Goal: Task Accomplishment & Management: Use online tool/utility

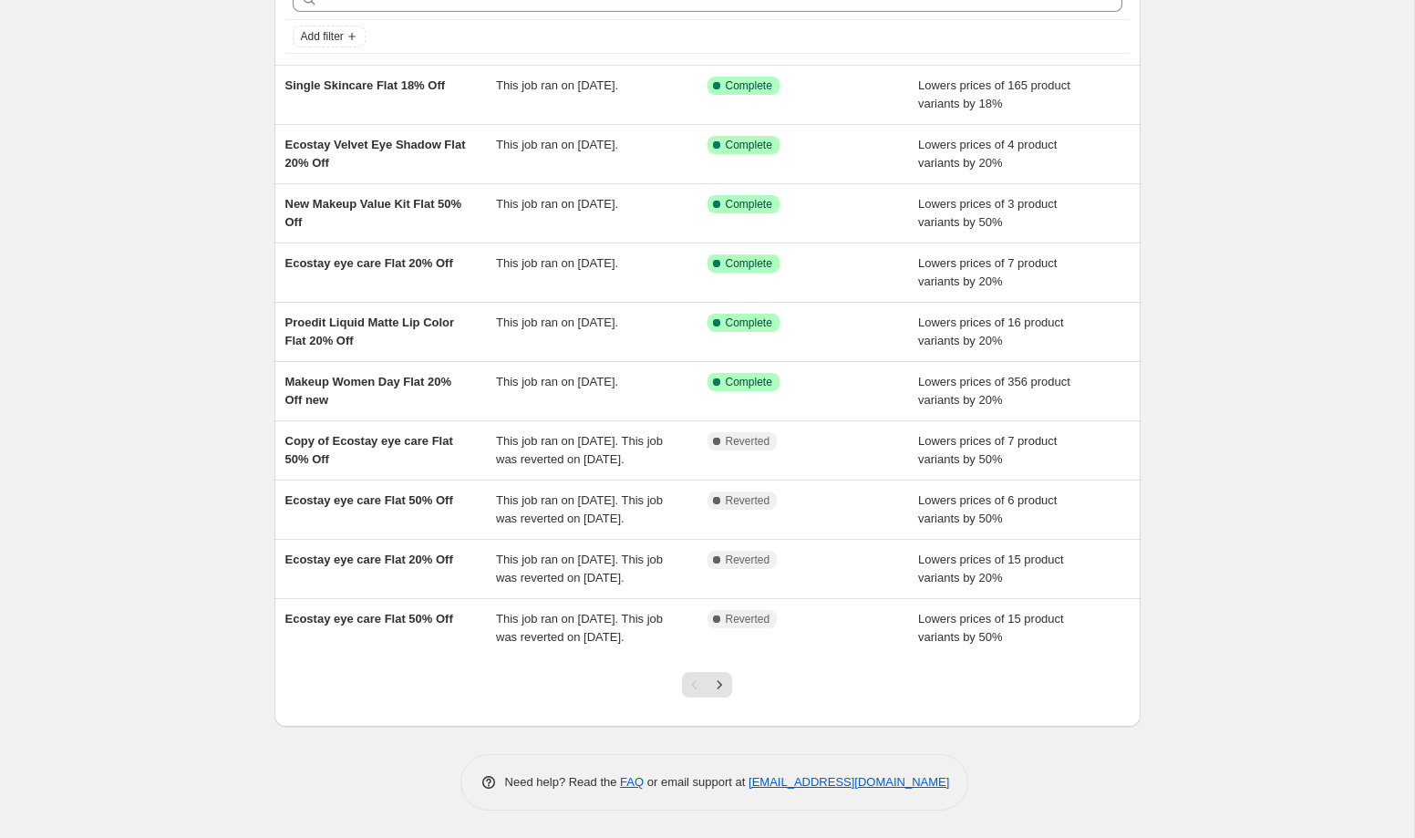
scroll to position [174, 0]
click at [726, 687] on icon "Next" at bounding box center [719, 685] width 18 height 18
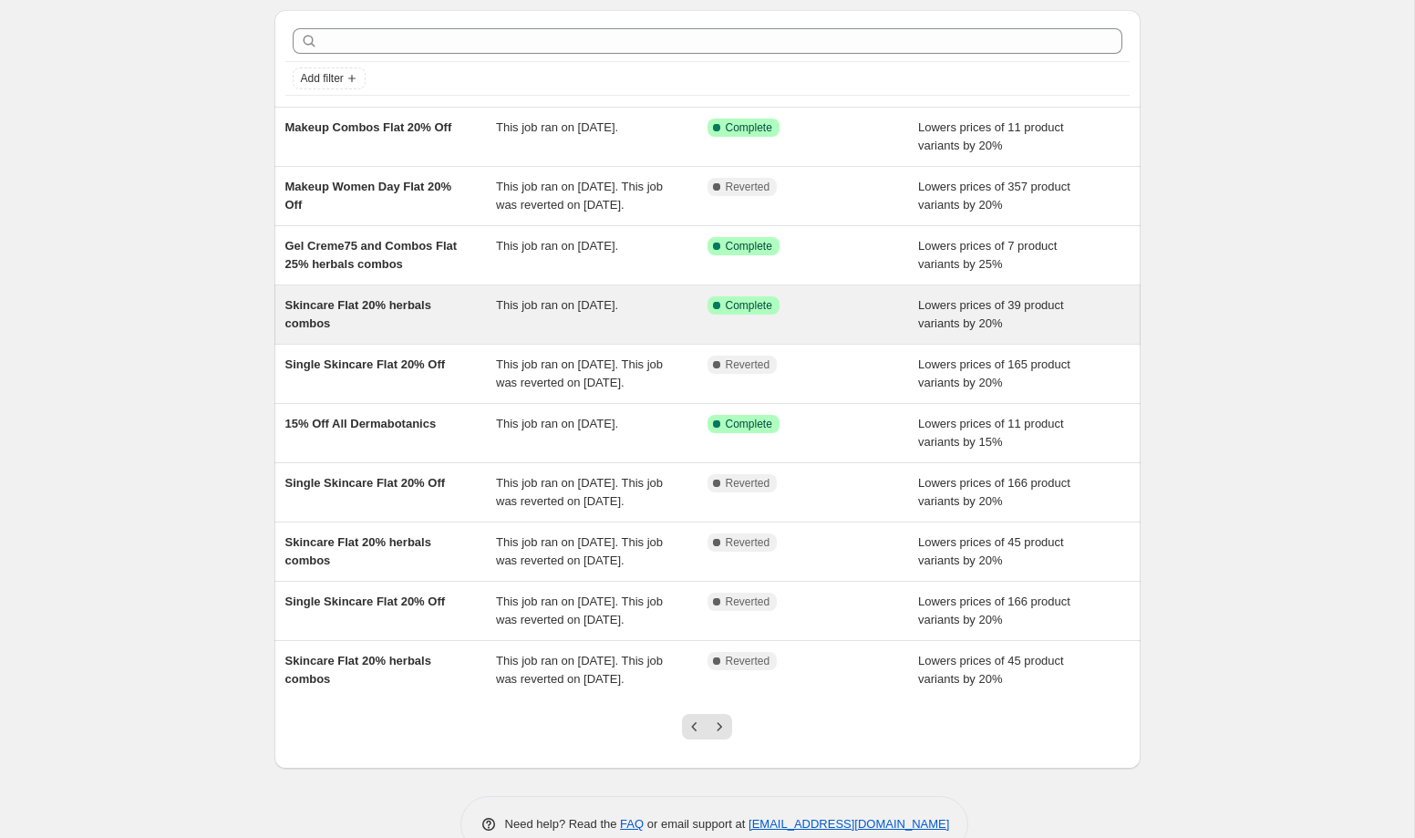
scroll to position [61, 0]
click at [456, 331] on div "Skincare Flat 20% herbals combos" at bounding box center [391, 313] width 212 height 36
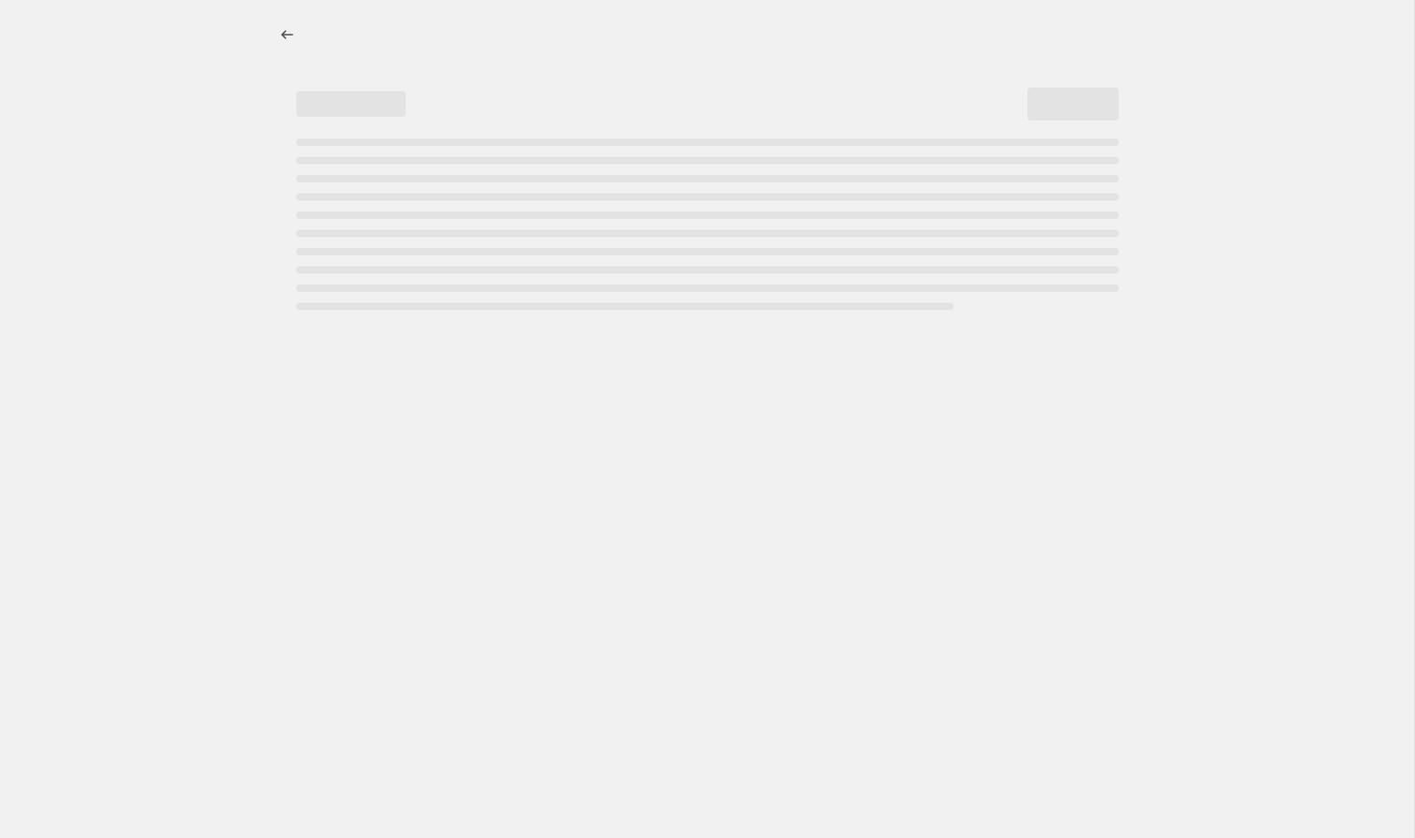
select select "percentage"
select select "collection"
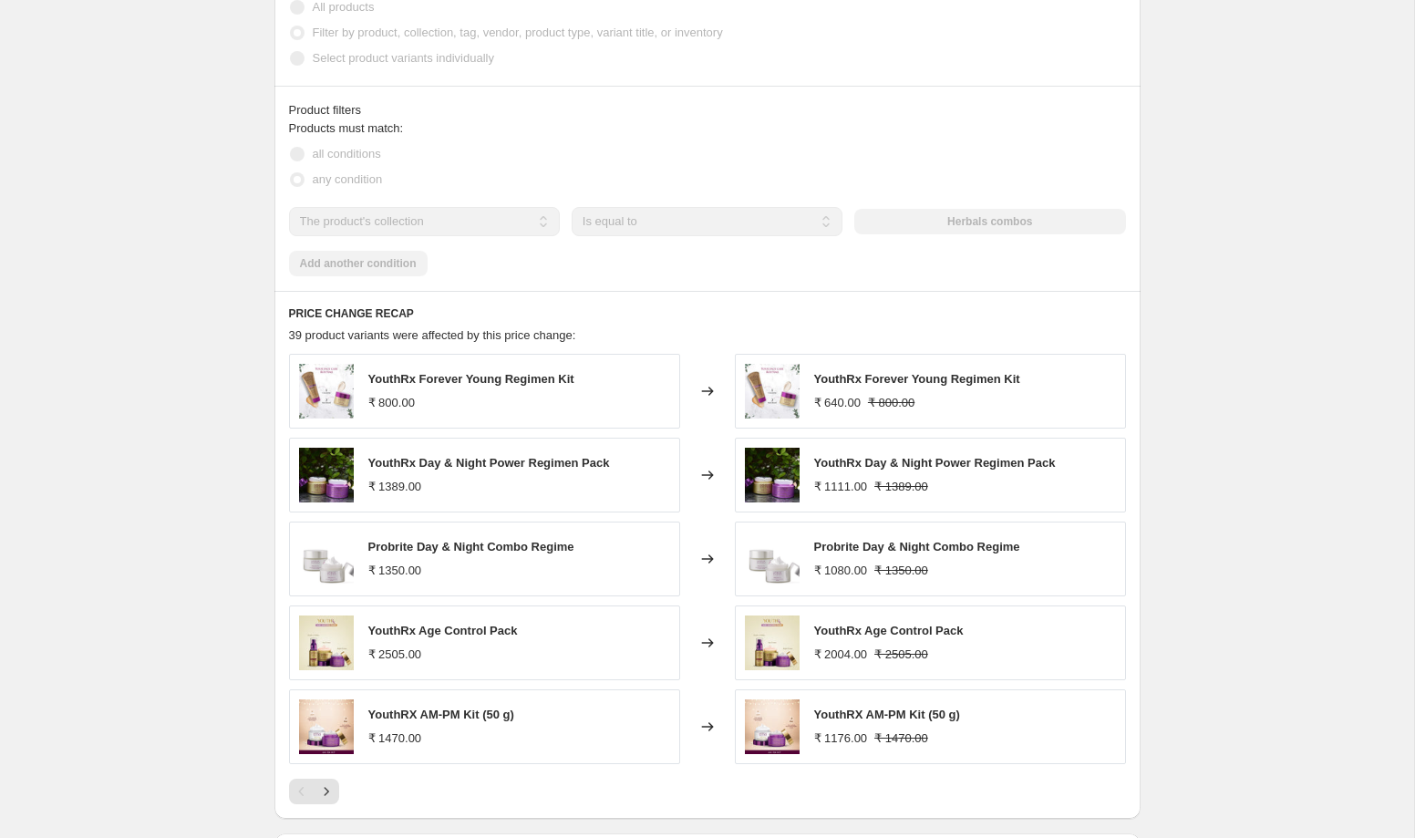
scroll to position [1323, 0]
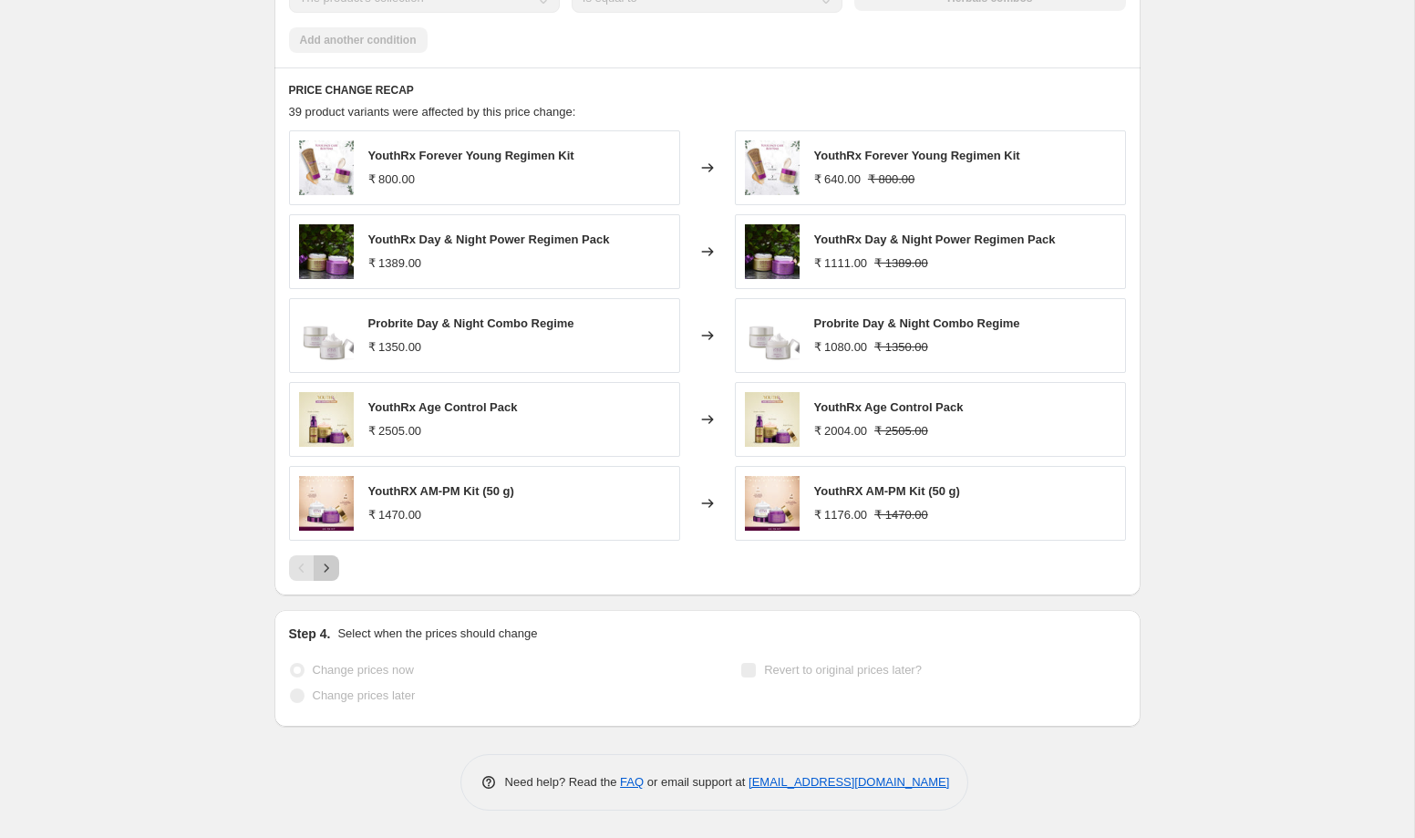
click at [327, 572] on icon "Next" at bounding box center [326, 568] width 18 height 18
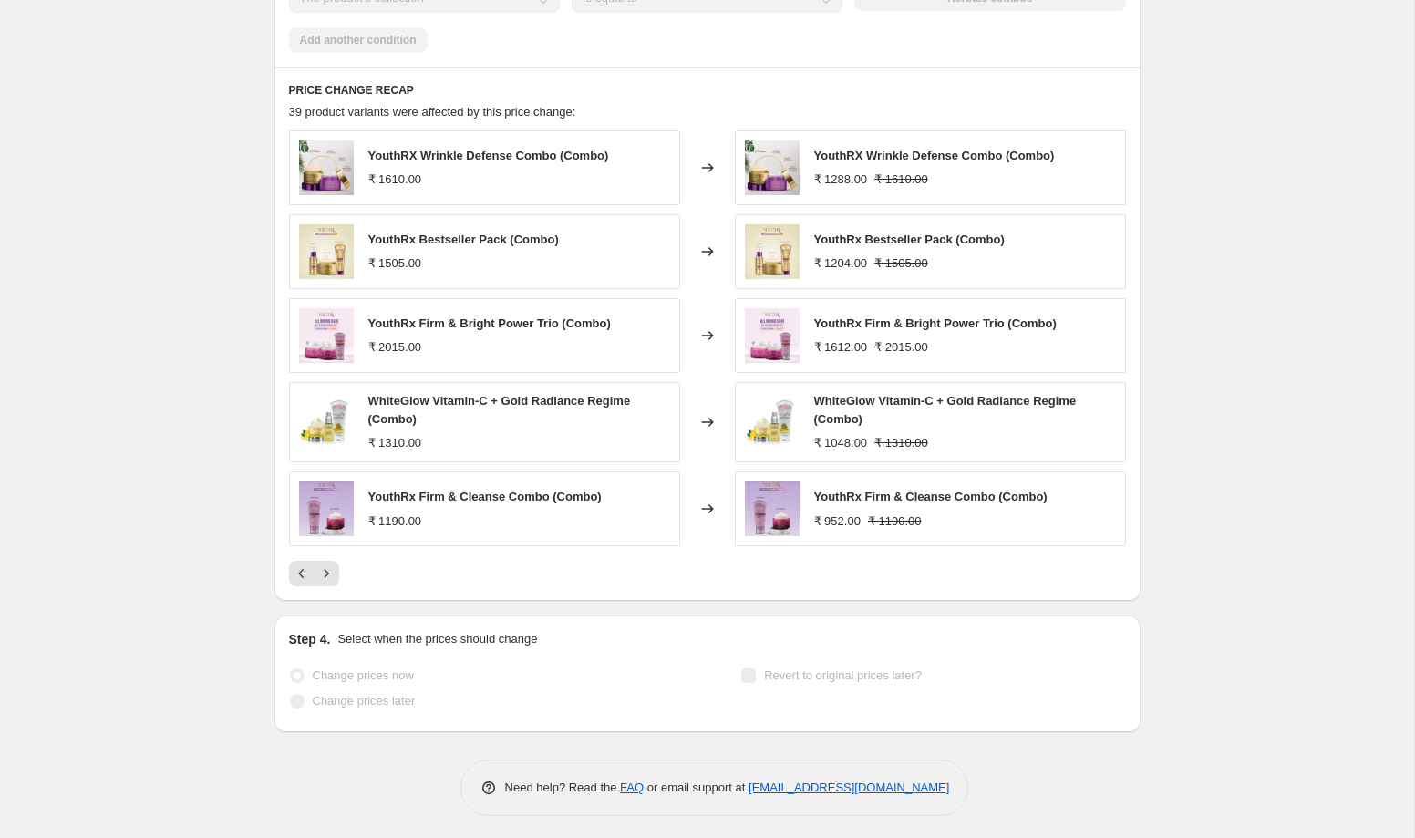
scroll to position [1328, 0]
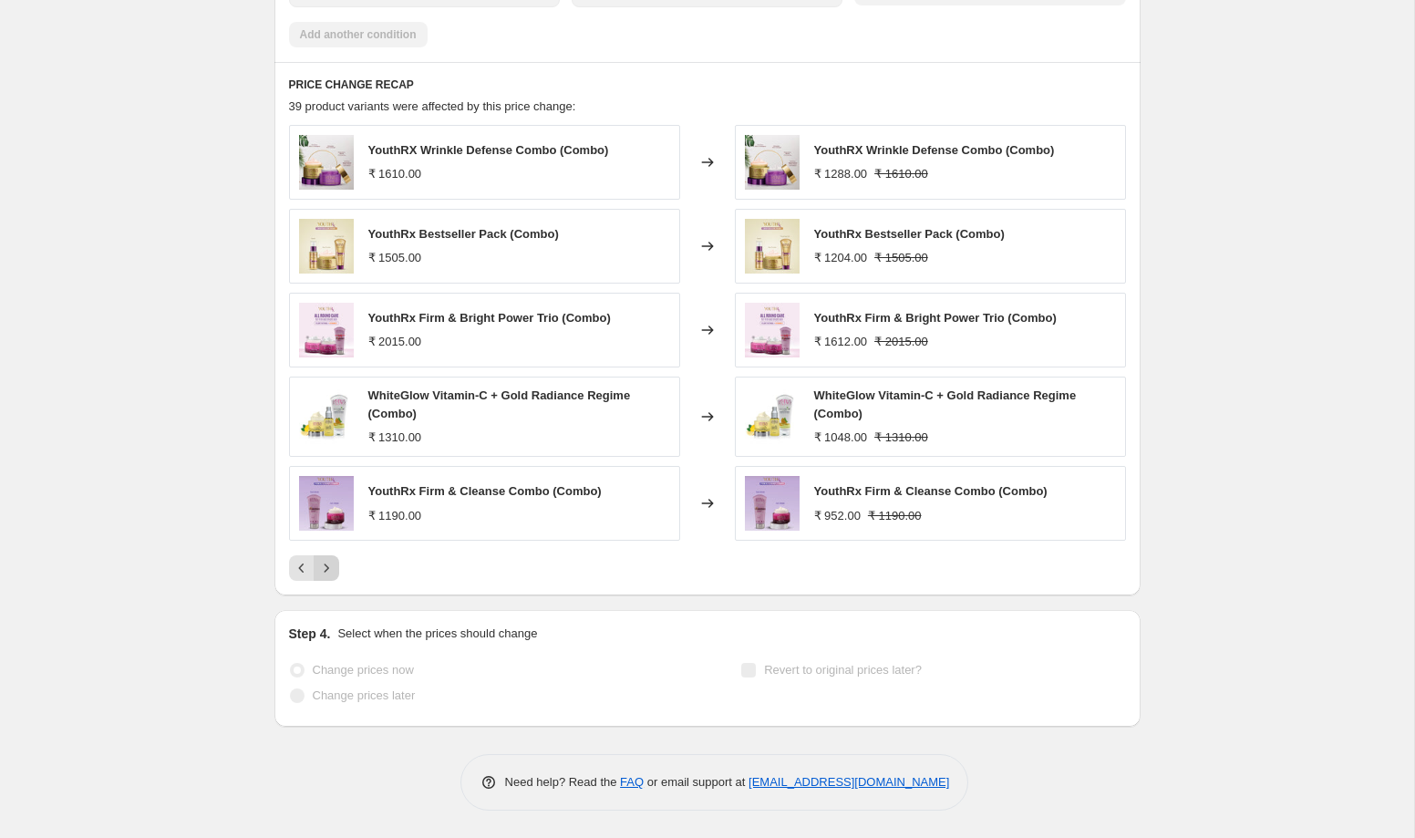
click at [335, 576] on icon "Next" at bounding box center [326, 568] width 18 height 18
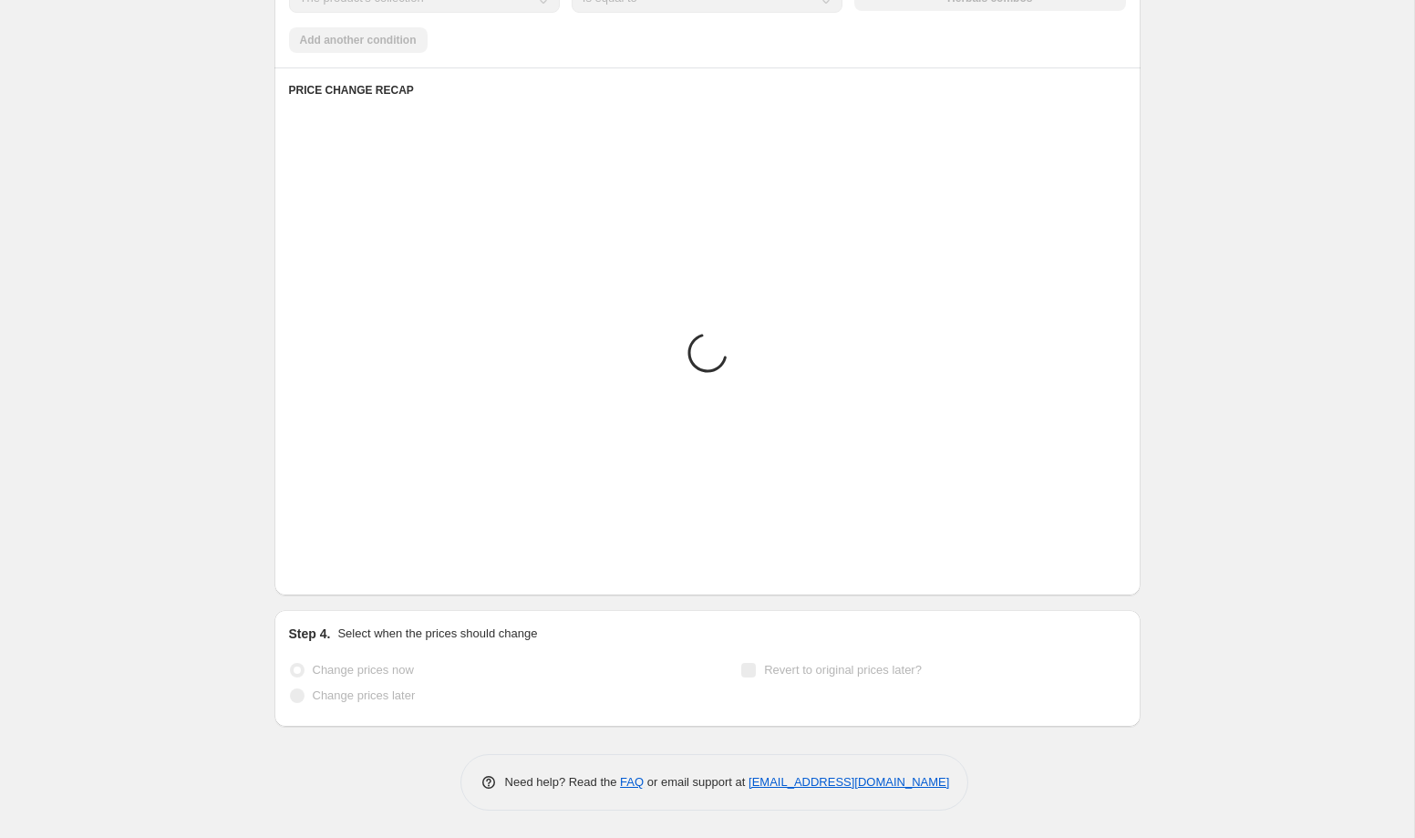
click at [335, 576] on icon "Next" at bounding box center [326, 568] width 18 height 18
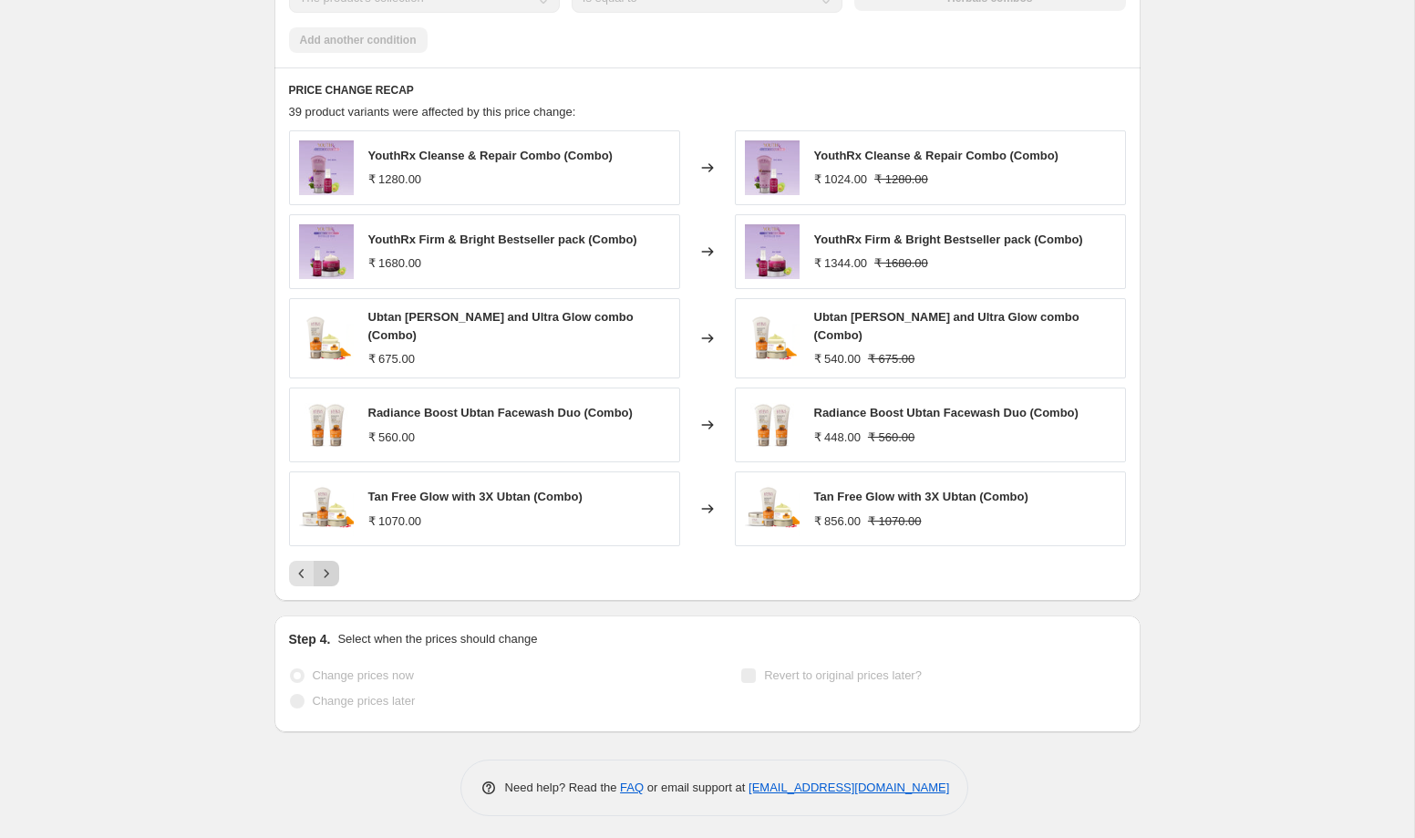
click at [331, 575] on icon "Next" at bounding box center [326, 573] width 18 height 18
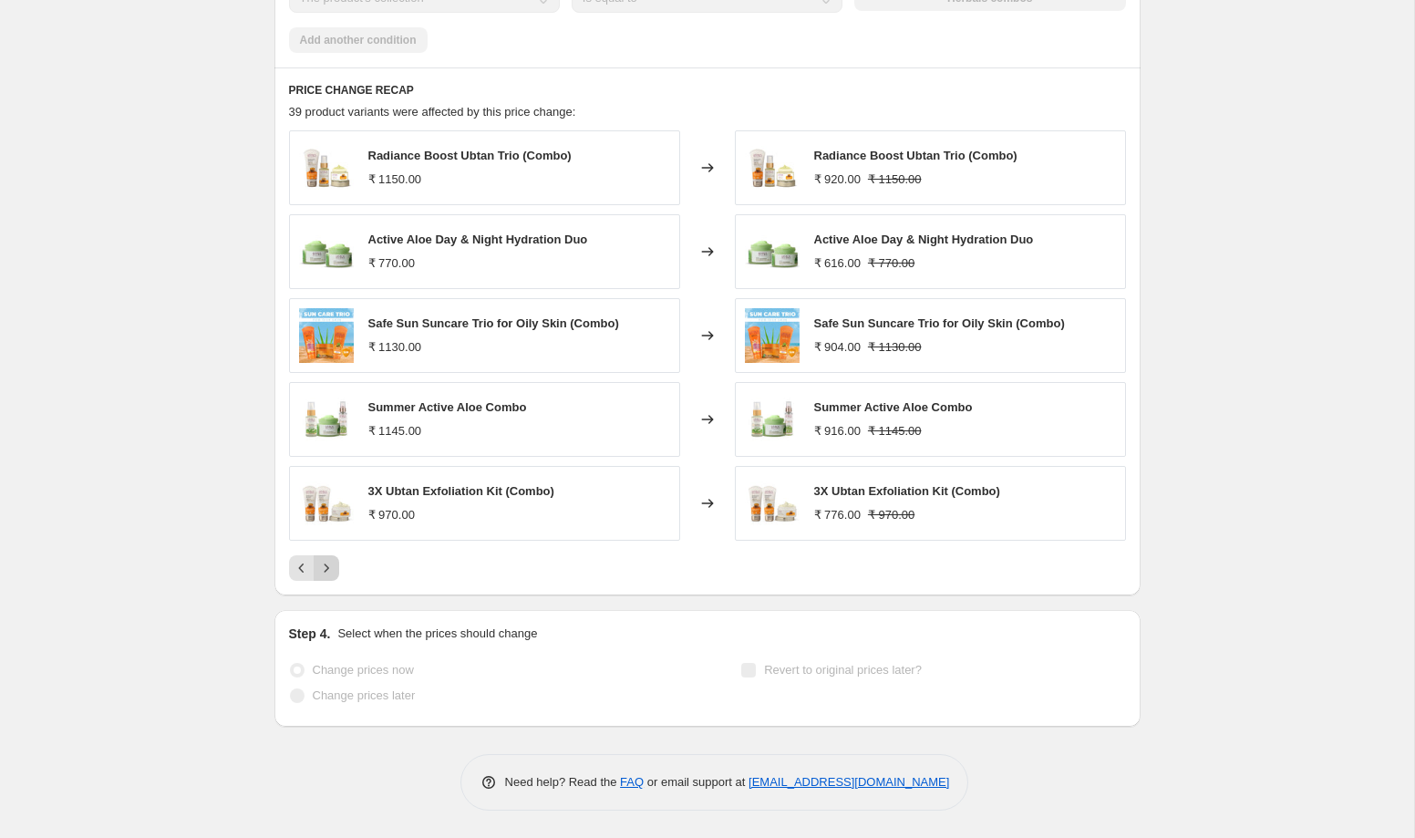
click at [331, 575] on icon "Next" at bounding box center [326, 568] width 18 height 18
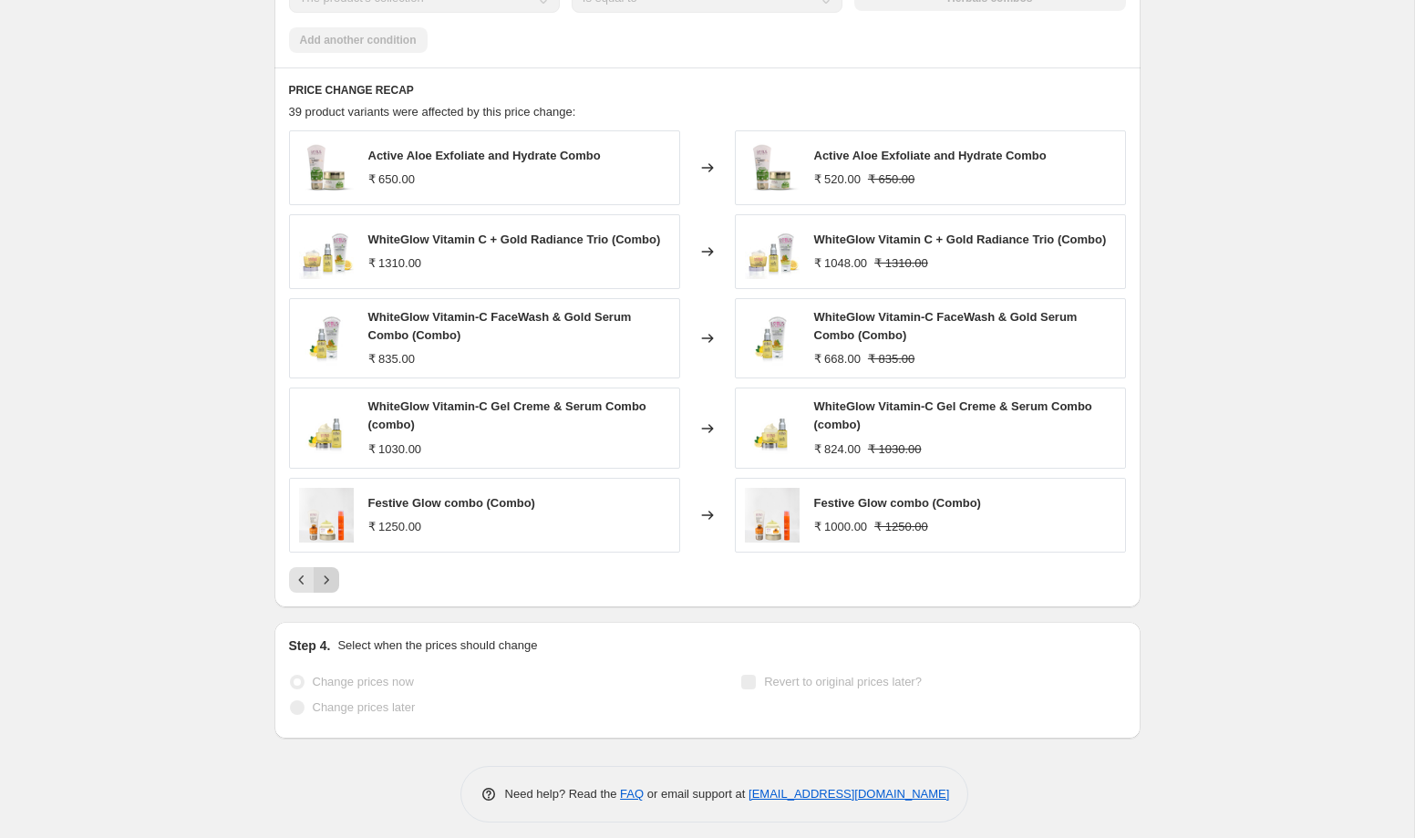
click at [331, 586] on icon "Next" at bounding box center [326, 580] width 18 height 18
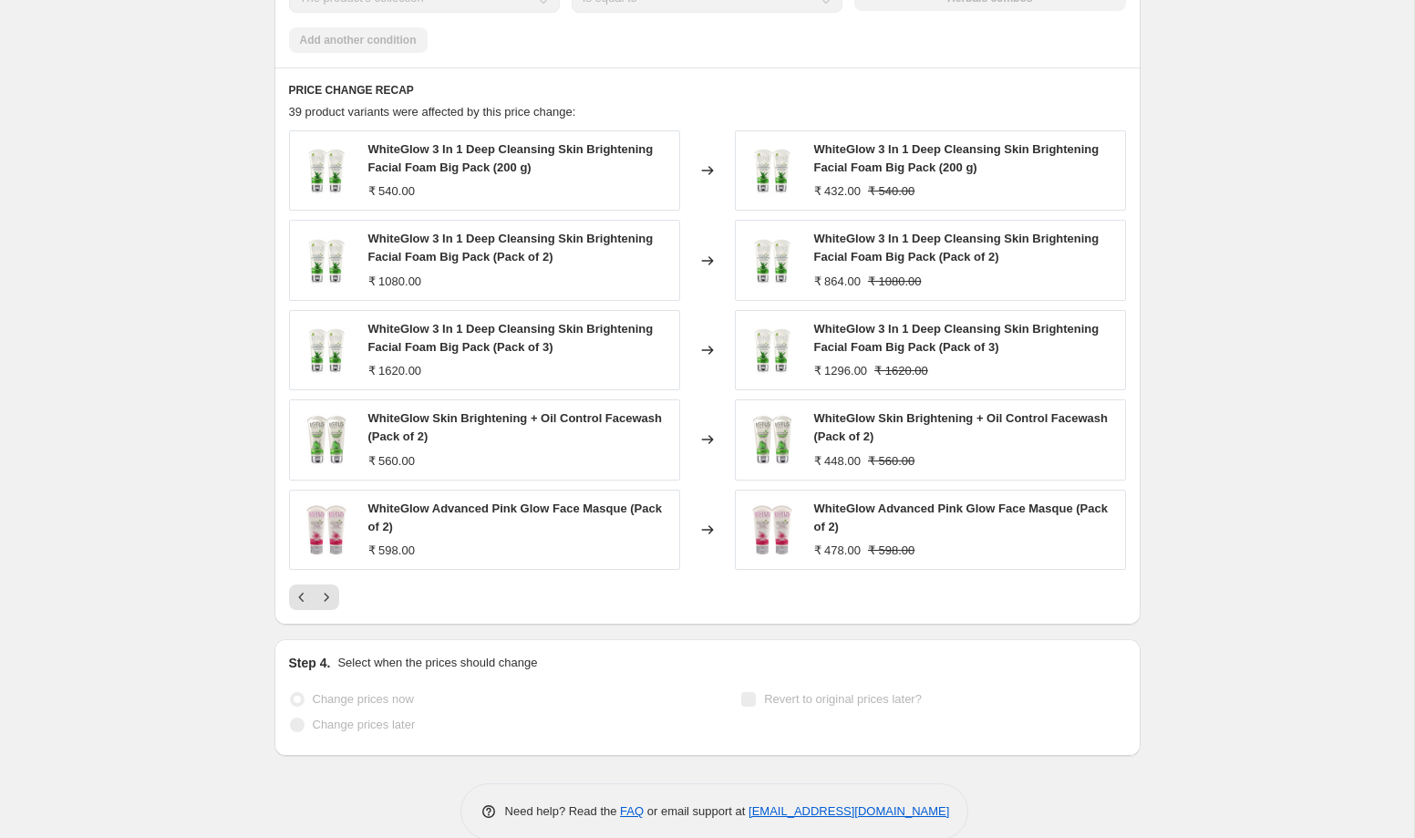
scroll to position [1351, 0]
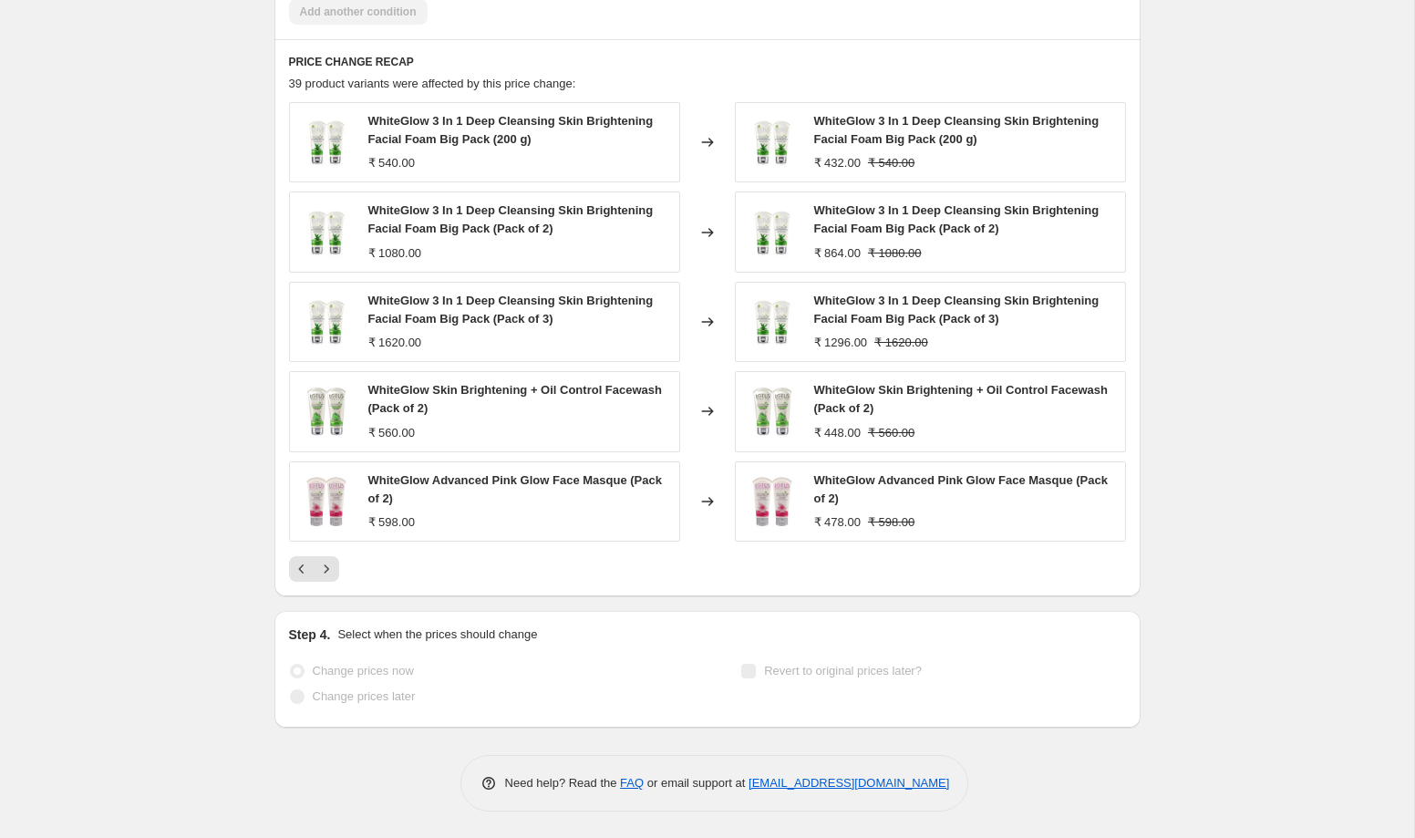
click at [328, 582] on div "PRICE CHANGE RECAP 39 product variants were affected by this price change: Whit…" at bounding box center [707, 317] width 866 height 557
click at [326, 570] on icon "Next" at bounding box center [326, 569] width 18 height 18
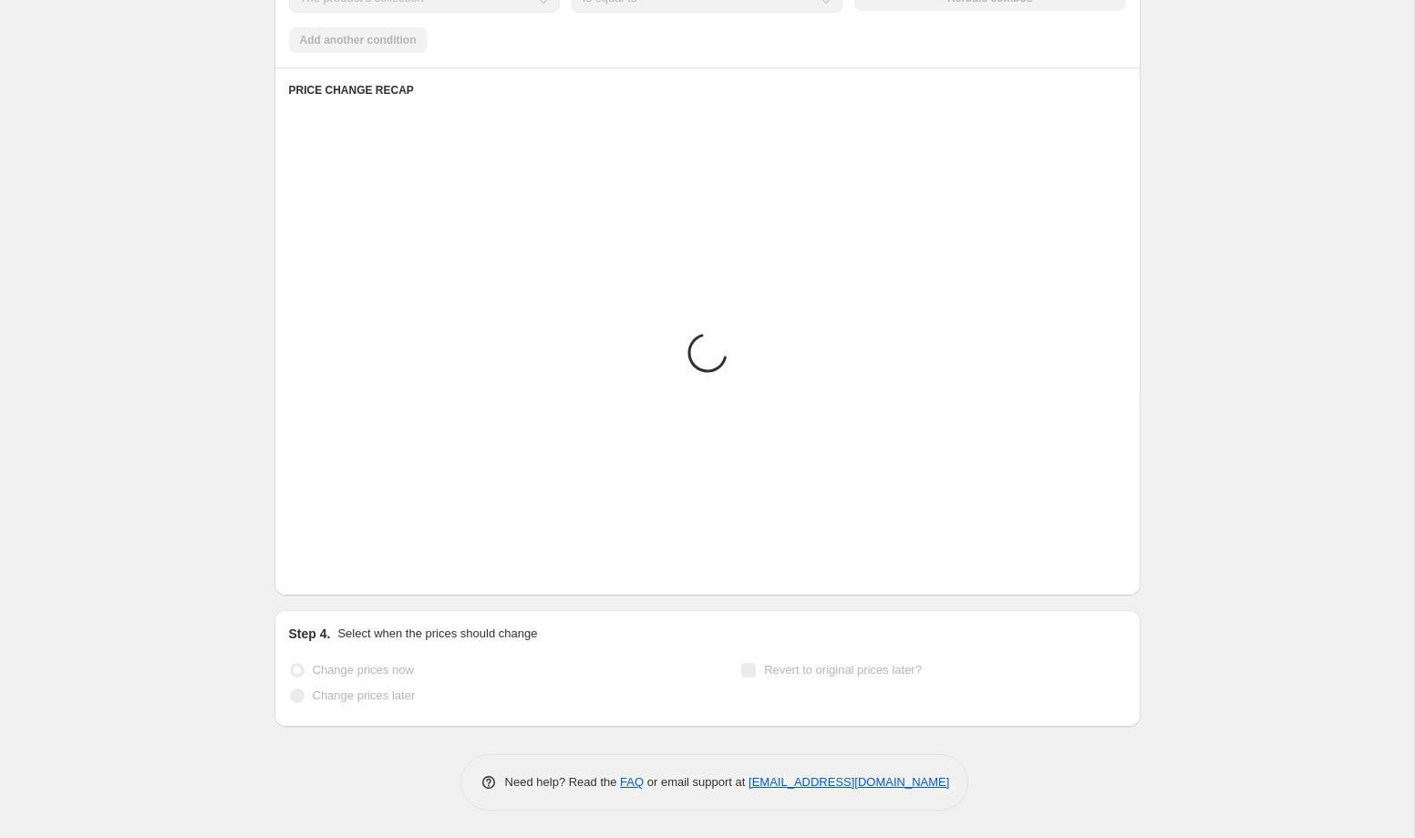
scroll to position [1346, 0]
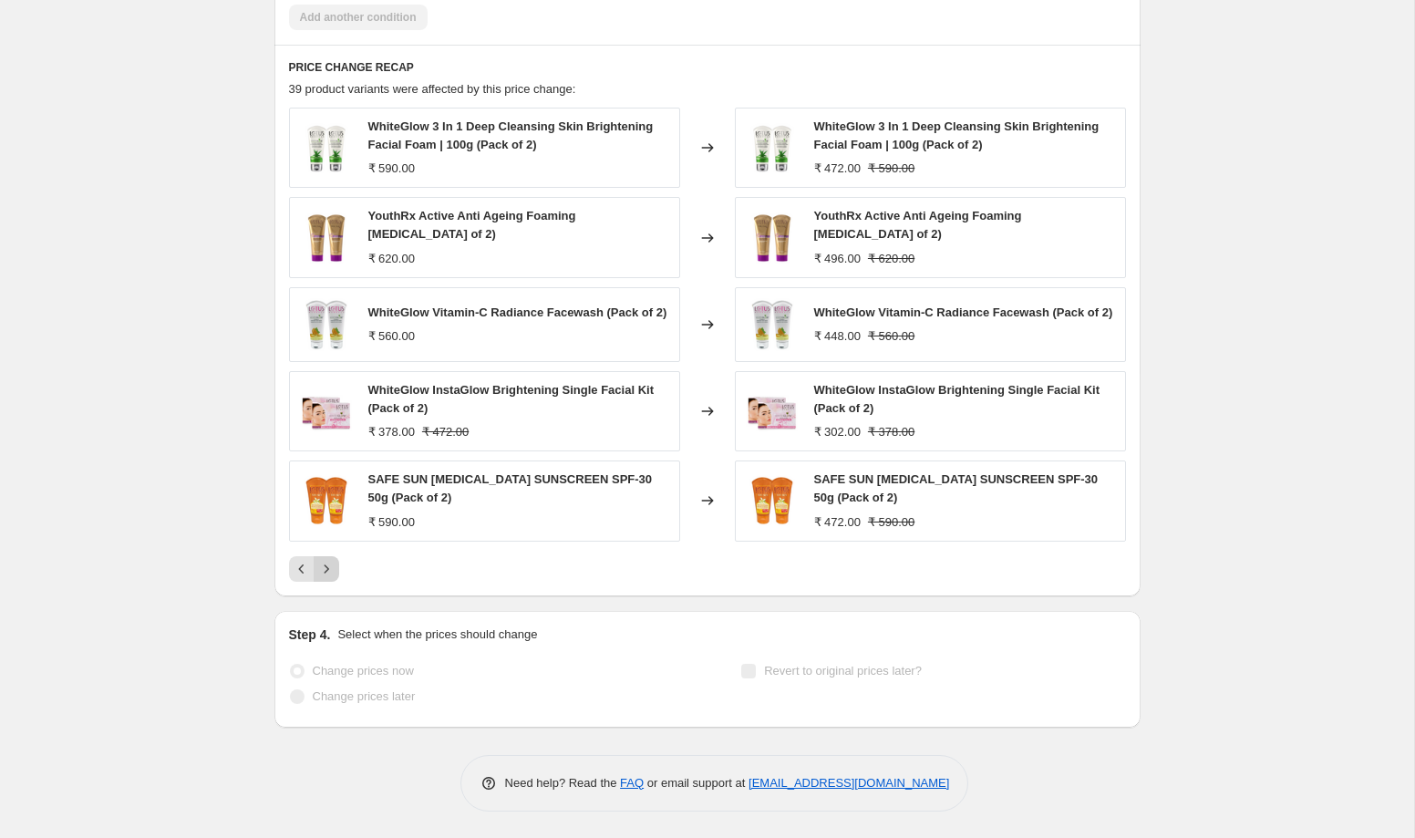
click at [328, 577] on icon "Next" at bounding box center [326, 569] width 18 height 18
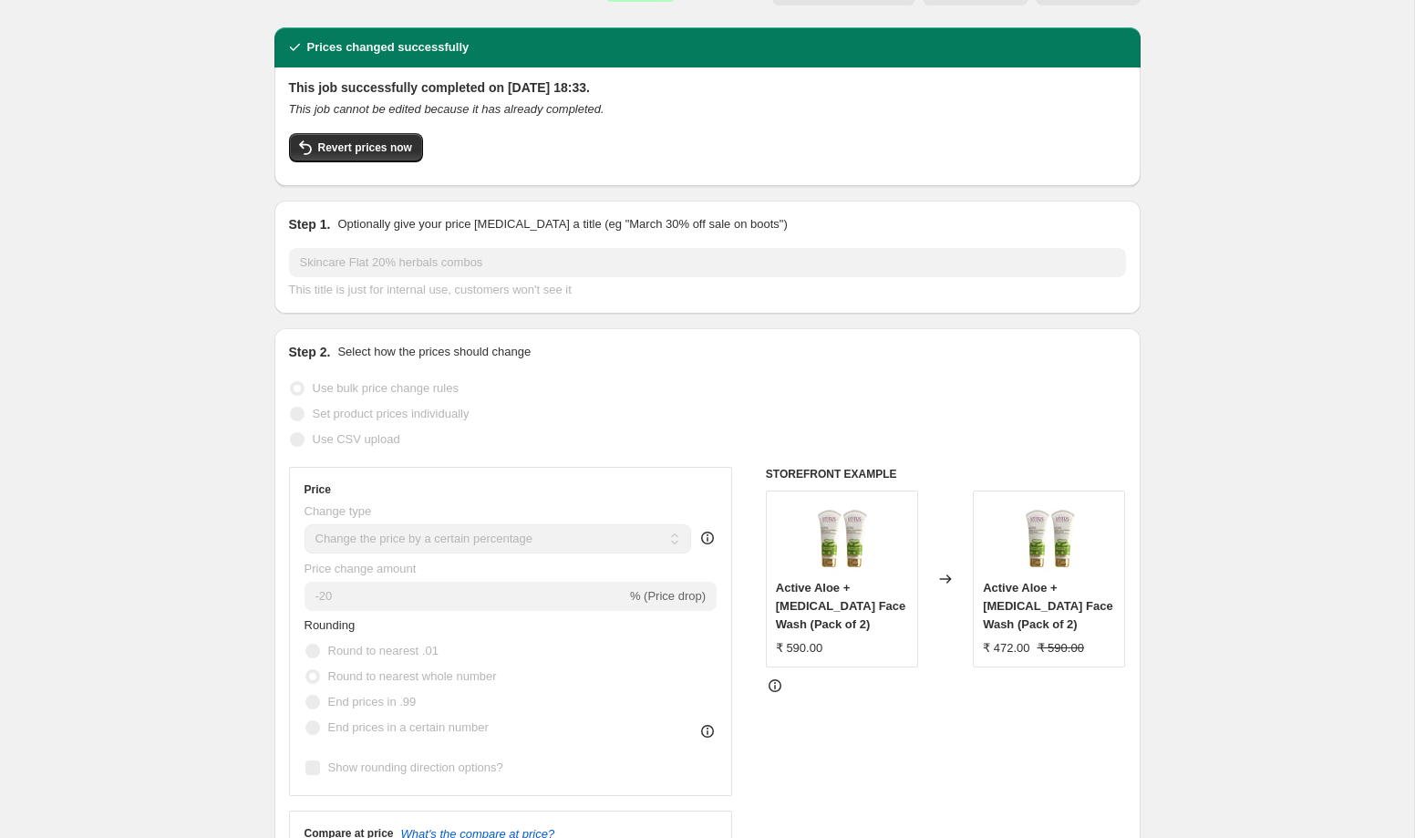
scroll to position [0, 0]
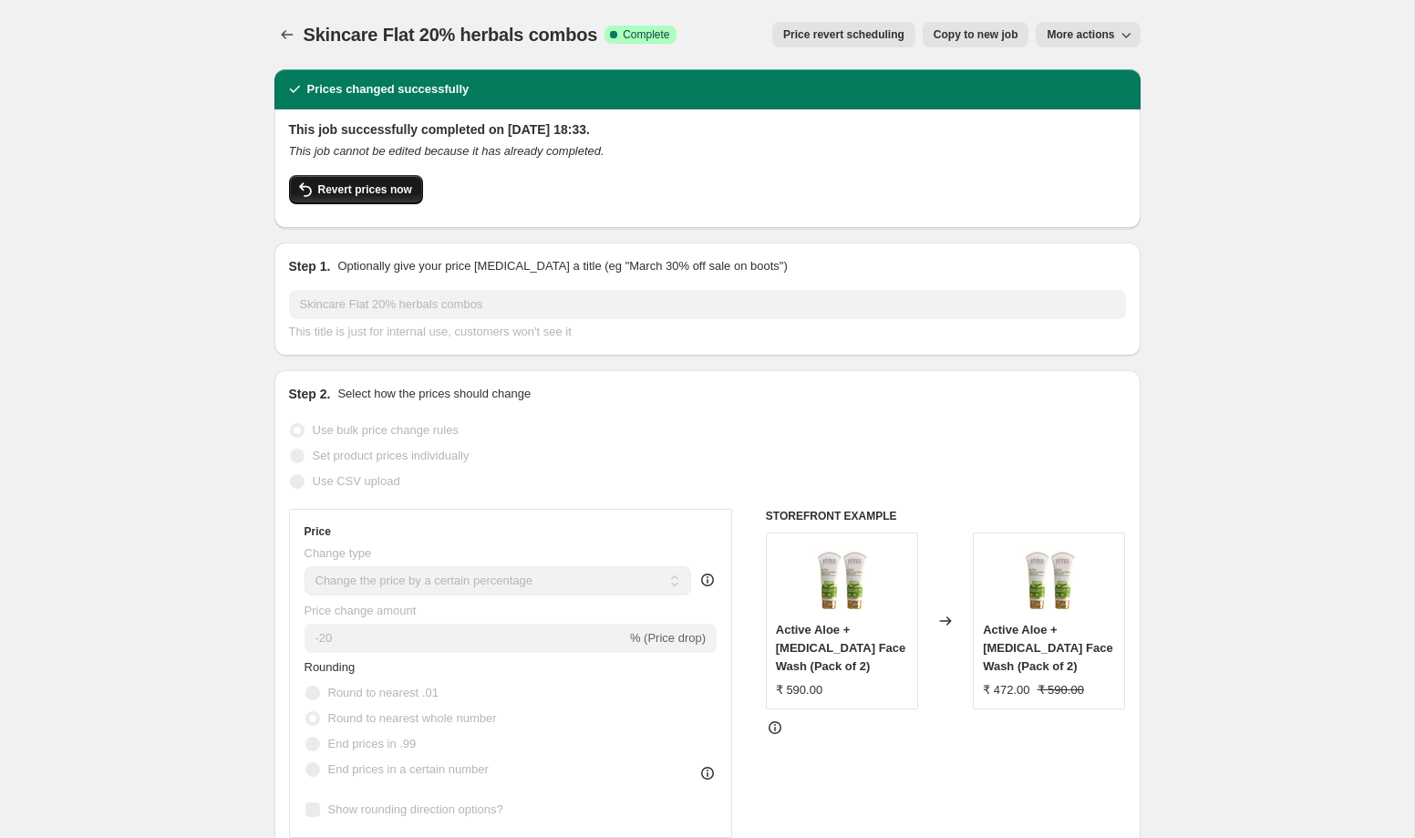
click at [357, 191] on span "Revert prices now" at bounding box center [365, 189] width 94 height 15
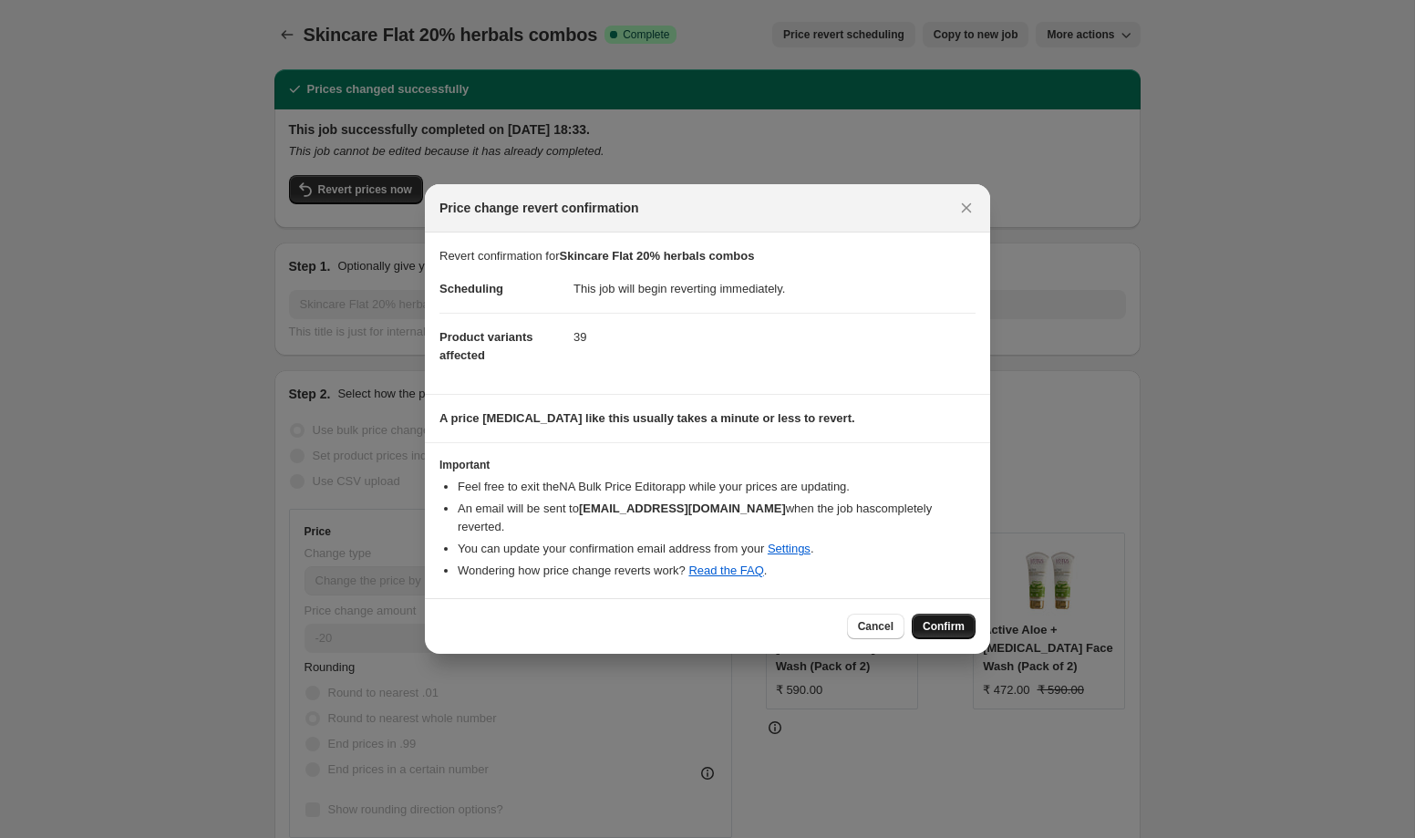
click at [946, 619] on span "Confirm" at bounding box center [944, 626] width 42 height 15
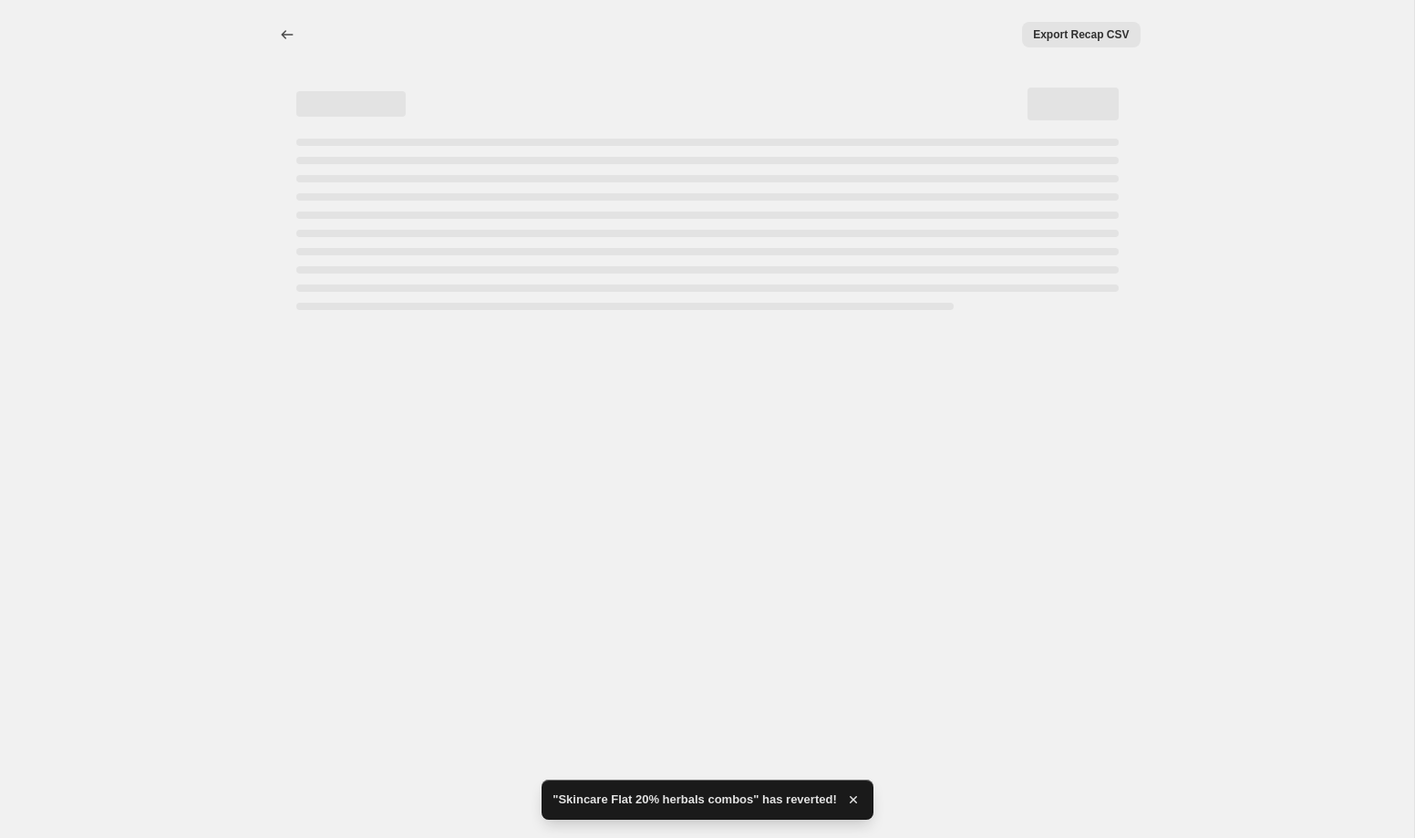
select select "percentage"
select select "collection"
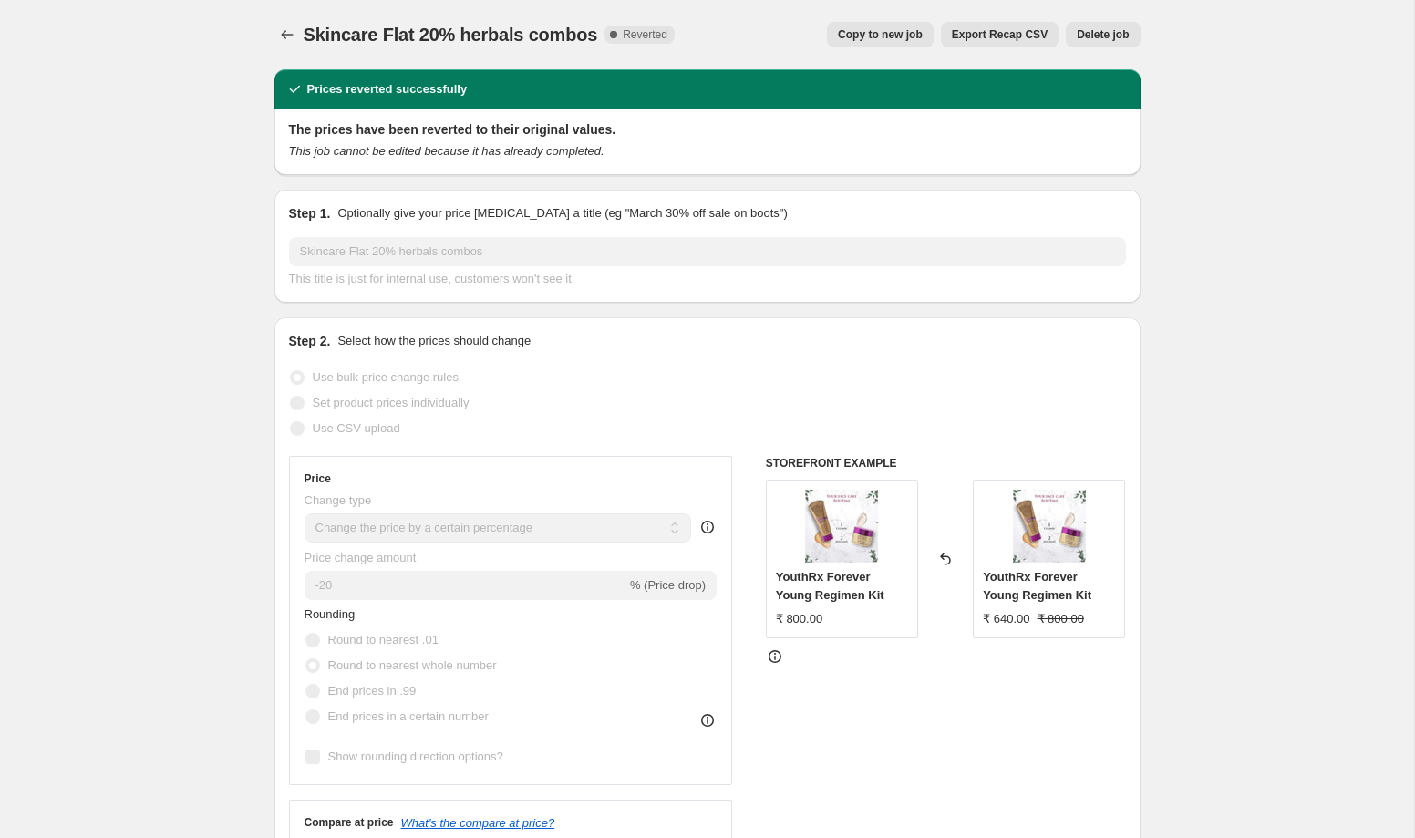
click at [861, 24] on button "Copy to new job" at bounding box center [880, 35] width 107 height 26
select select "percentage"
select select "collection"
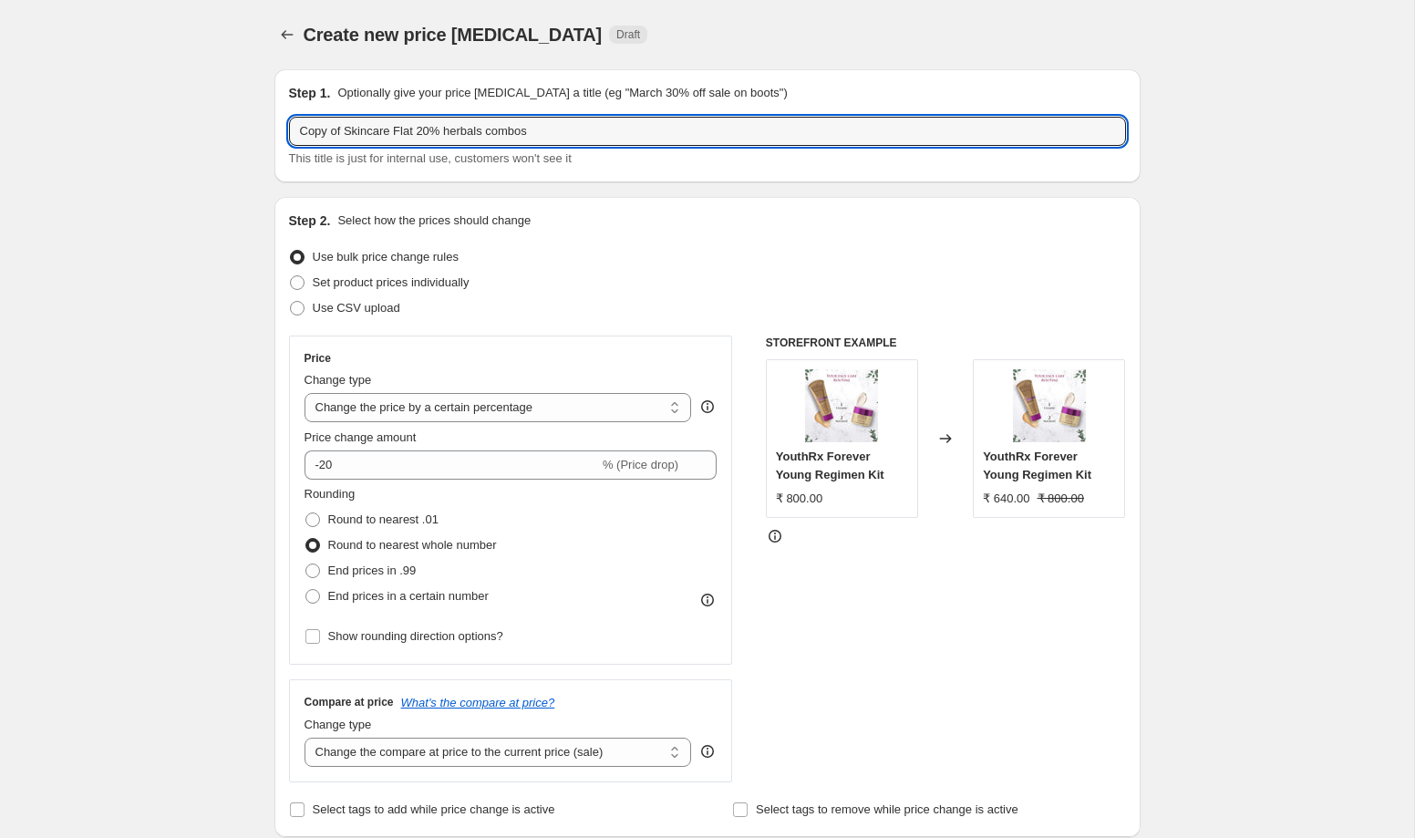
drag, startPoint x: 347, startPoint y: 137, endPoint x: 213, endPoint y: 137, distance: 134.0
click at [388, 131] on input "Skincare Flat 20% herbals combos" at bounding box center [707, 131] width 837 height 29
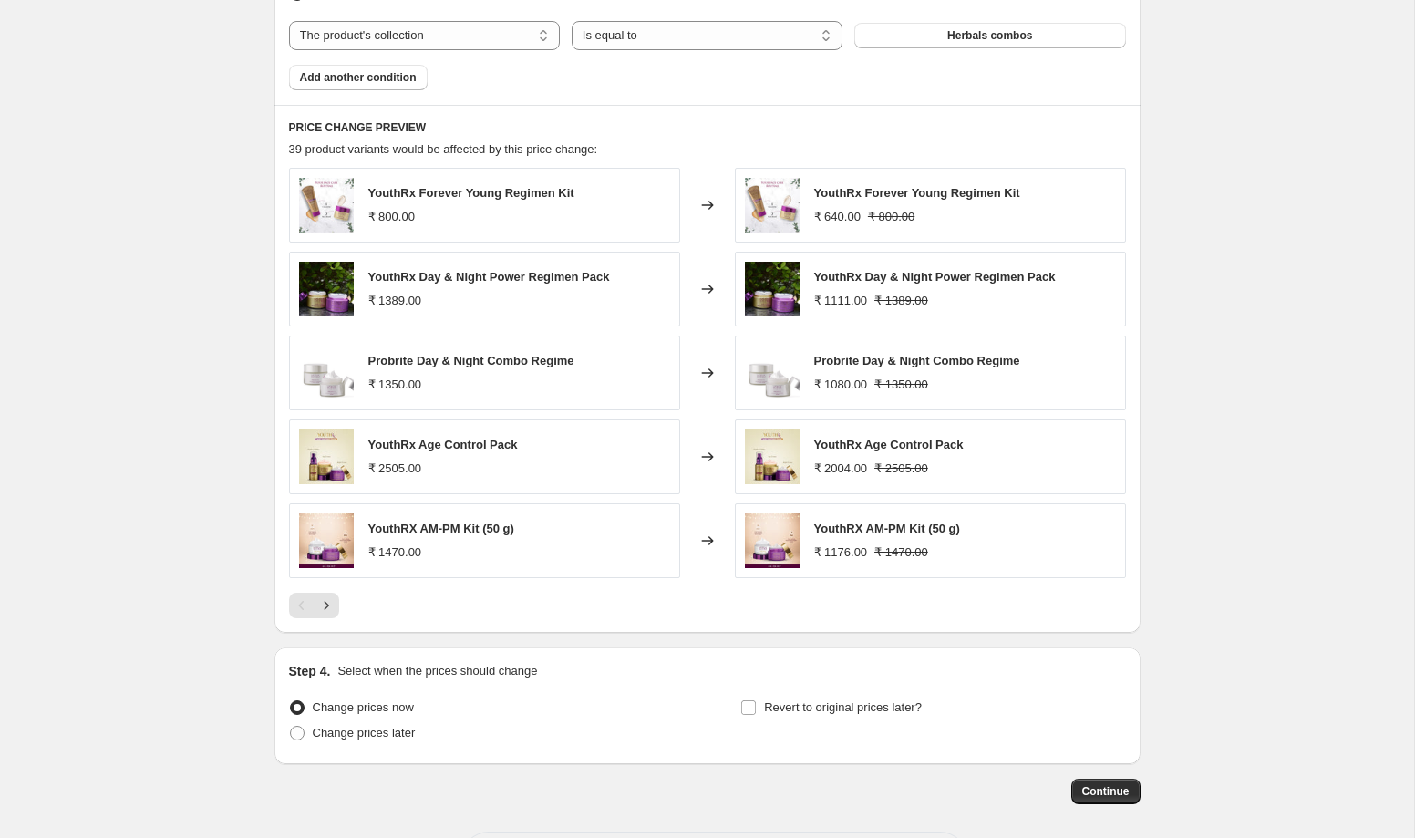
scroll to position [1190, 0]
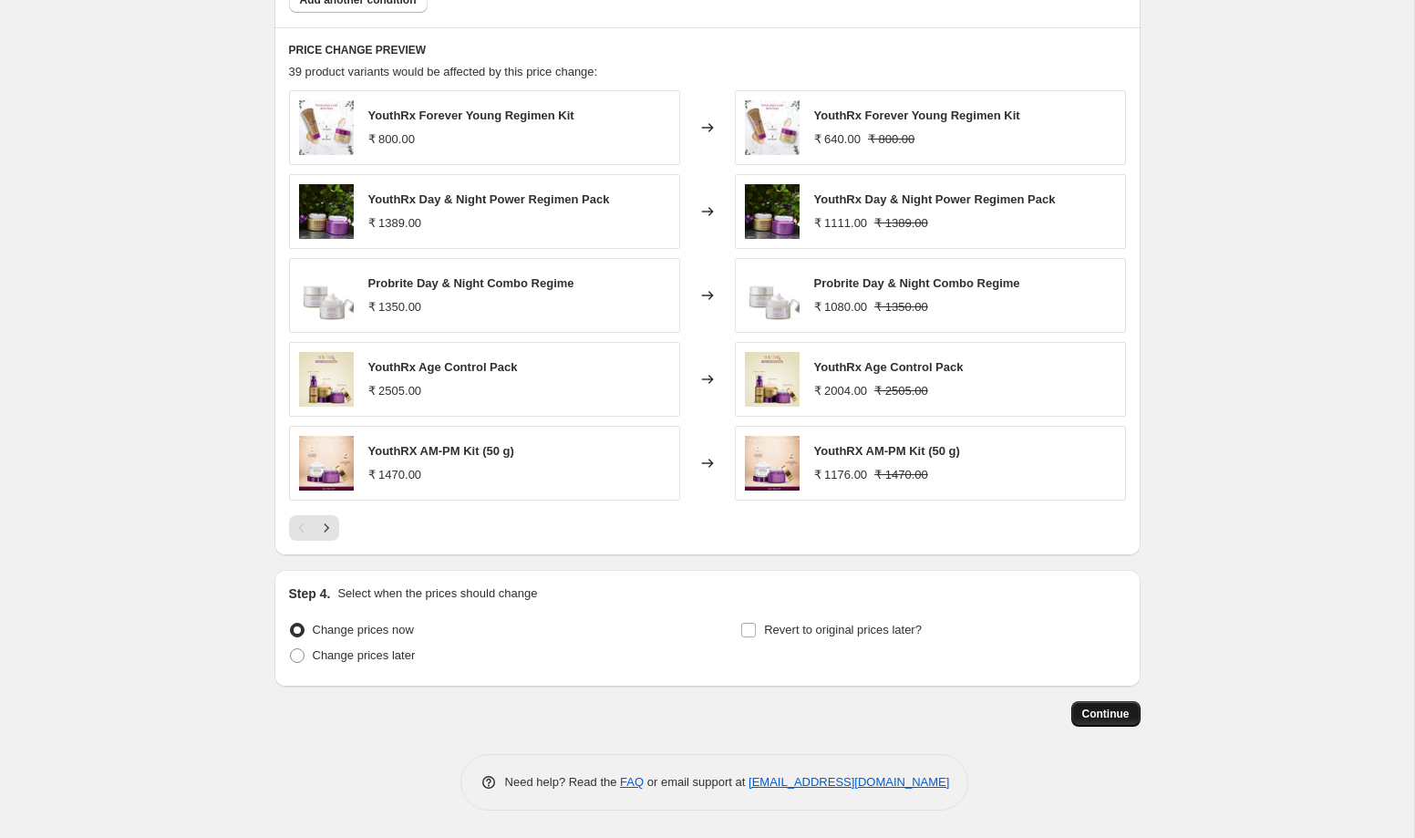
type input "Skincare Flat 22% herbals combos"
click at [1119, 721] on button "Continue" at bounding box center [1105, 714] width 69 height 26
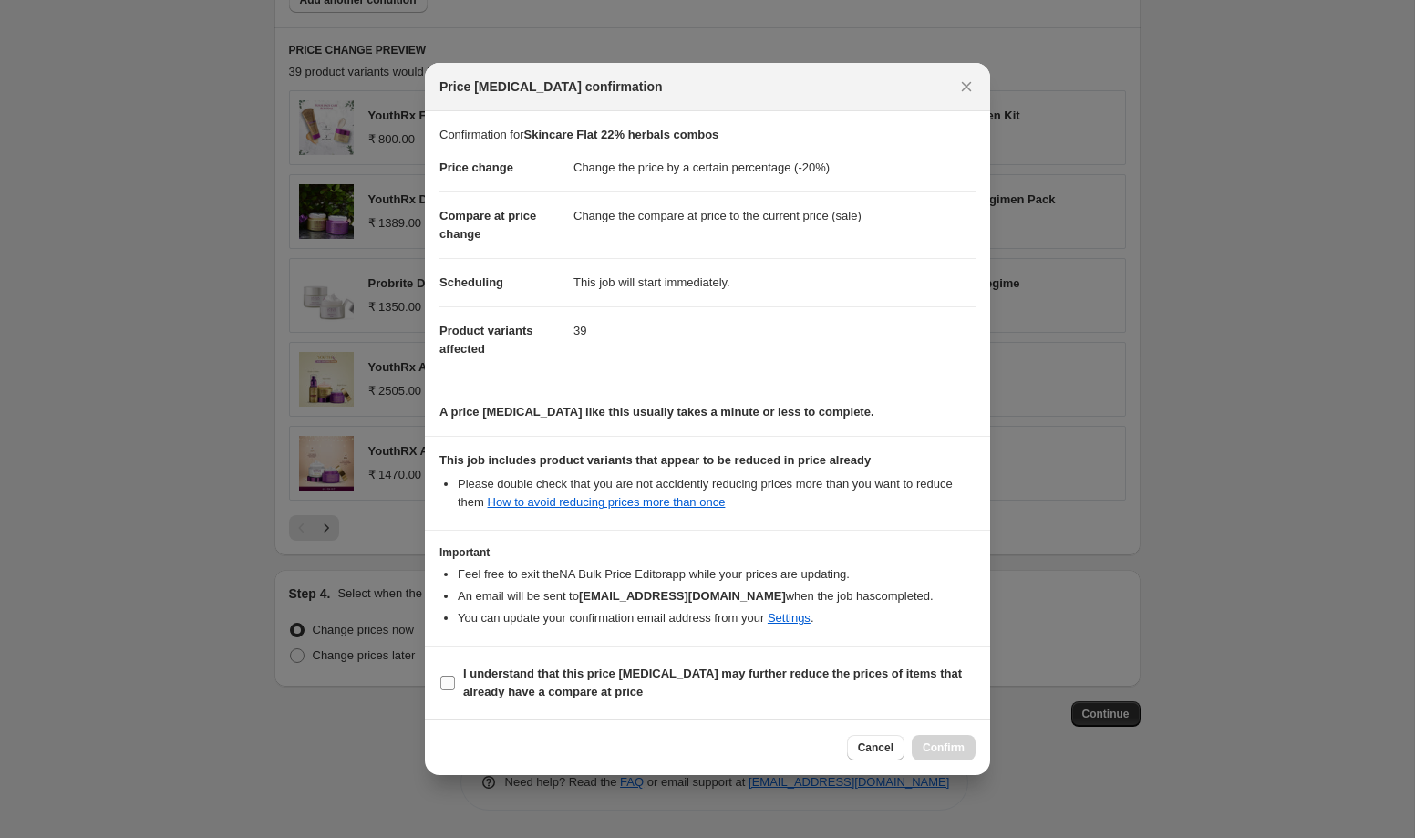
click at [450, 681] on input "I understand that this price change job may further reduce the prices of items …" at bounding box center [447, 683] width 15 height 15
checkbox input "true"
click at [938, 747] on span "Confirm" at bounding box center [944, 747] width 42 height 15
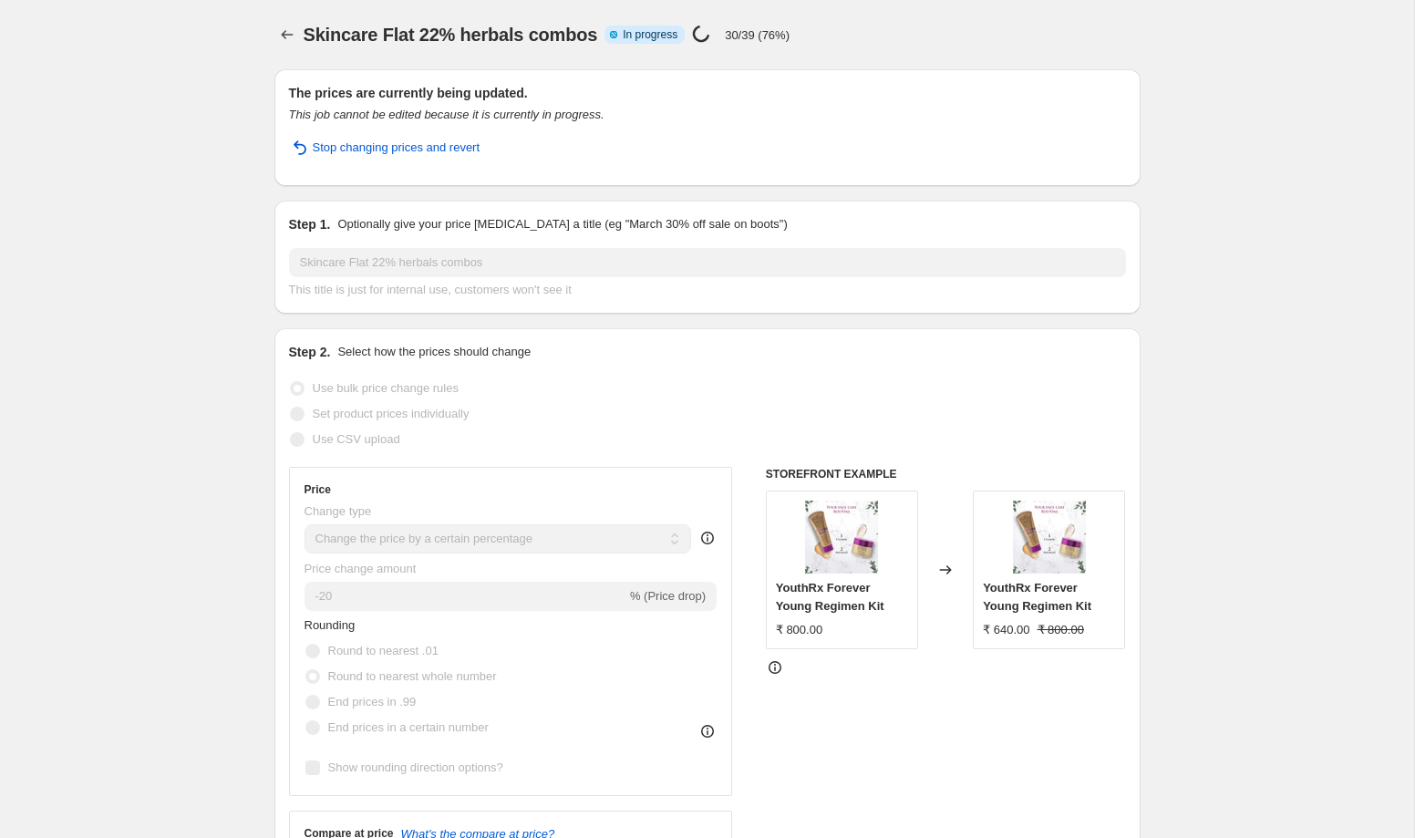
select select "percentage"
select select "collection"
